Goal: Navigation & Orientation: Find specific page/section

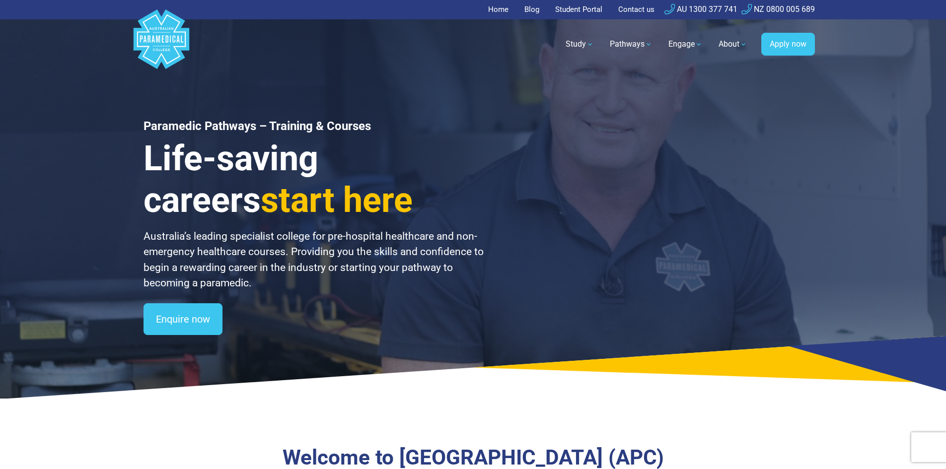
click at [575, 8] on link "Student Portal" at bounding box center [578, 9] width 59 height 19
click at [583, 9] on link "Student Portal" at bounding box center [578, 9] width 59 height 19
click at [490, 7] on link "Home" at bounding box center [501, 9] width 26 height 19
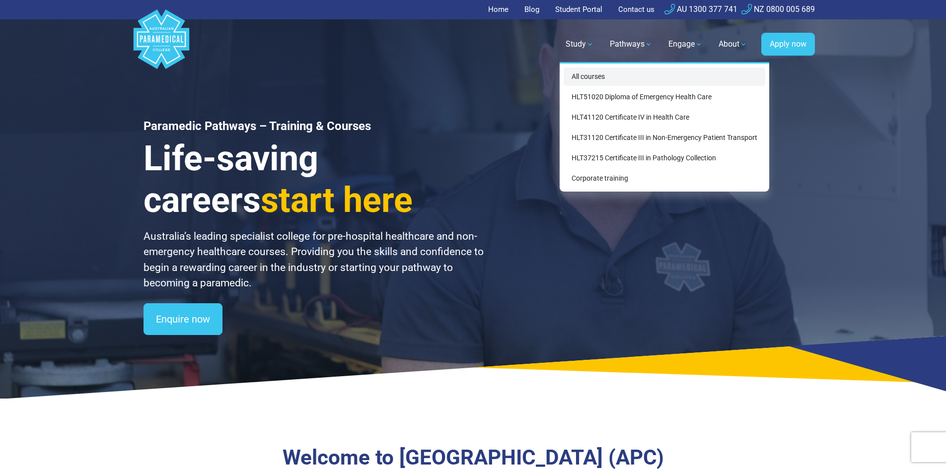
click at [589, 75] on link "All courses" at bounding box center [664, 77] width 202 height 18
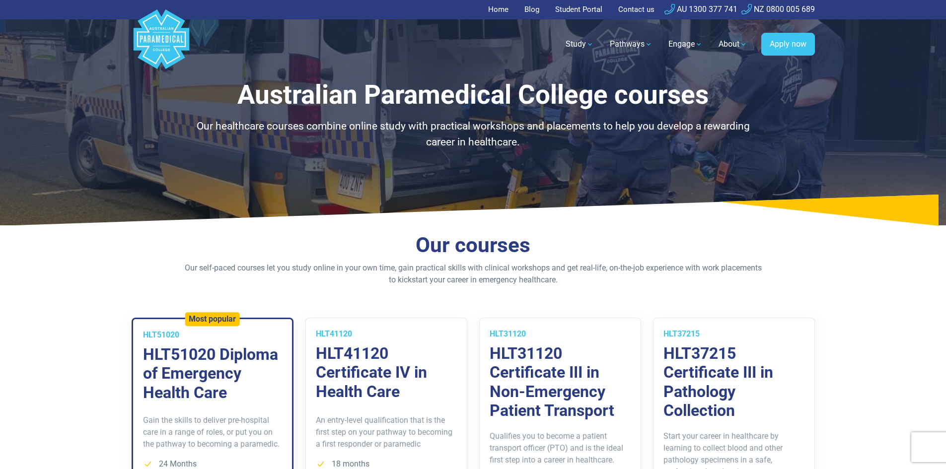
click at [564, 8] on link "Student Portal" at bounding box center [578, 9] width 59 height 19
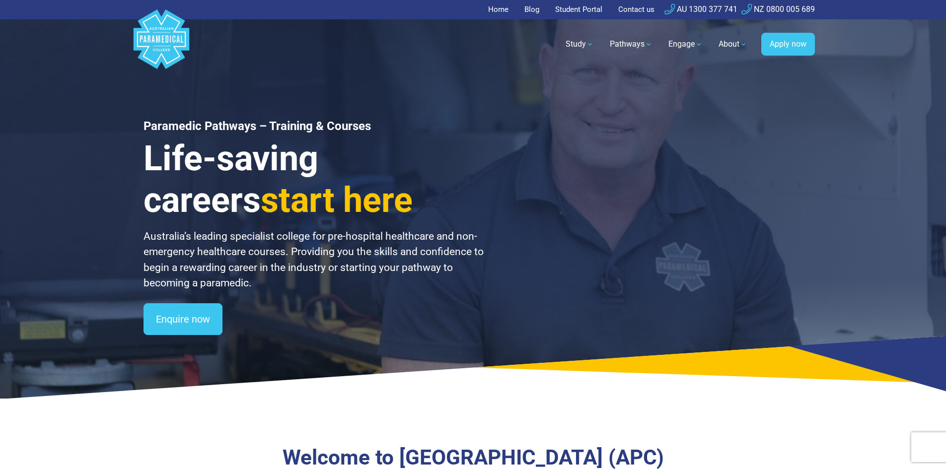
click at [571, 9] on link "Student Portal" at bounding box center [578, 9] width 59 height 19
